Goal: Find specific page/section: Find specific page/section

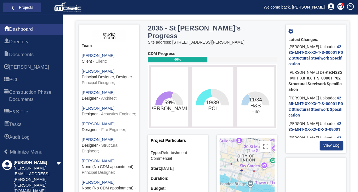
scroll to position [70, 0]
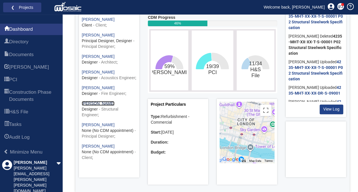
click at [98, 106] on link "[PERSON_NAME]" at bounding box center [98, 103] width 33 height 5
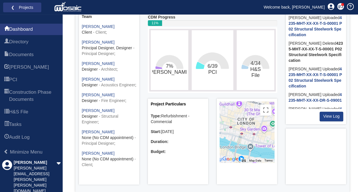
scroll to position [35, 0]
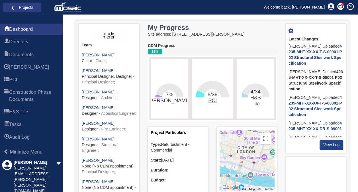
click at [212, 102] on tspan "PCI" at bounding box center [212, 101] width 9 height 6
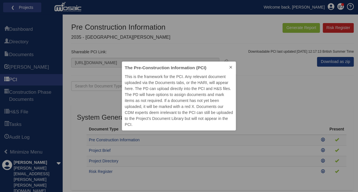
scroll to position [5, 5]
click at [230, 68] on icon at bounding box center [231, 67] width 5 height 5
